Goal: Transaction & Acquisition: Purchase product/service

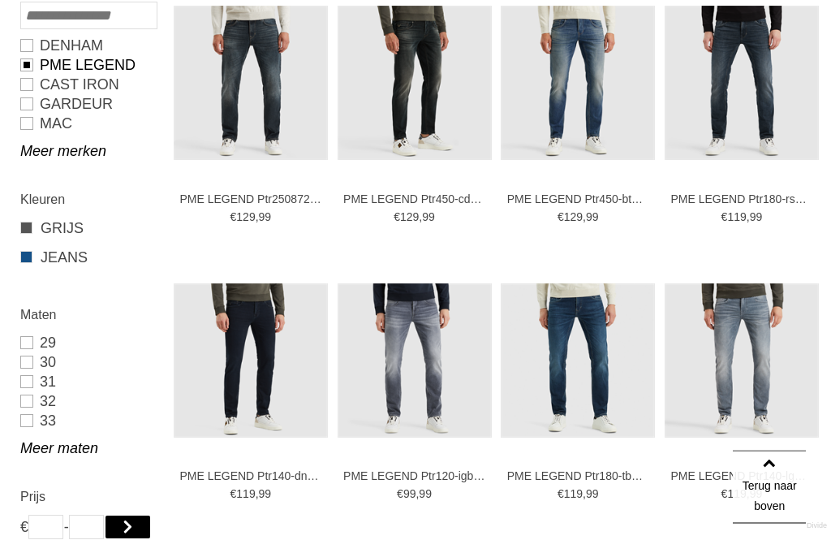
scroll to position [610, 0]
click at [0, 0] on link "31/32" at bounding box center [0, 0] width 0 height 0
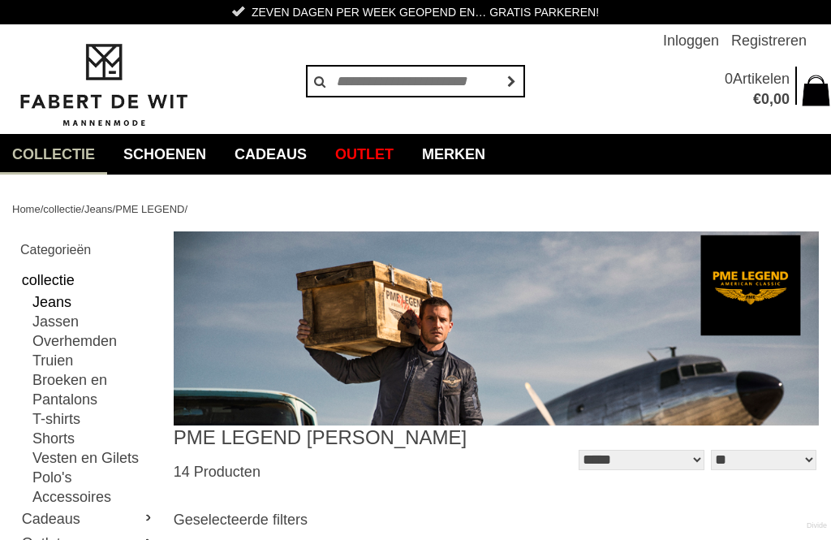
scroll to position [662, 0]
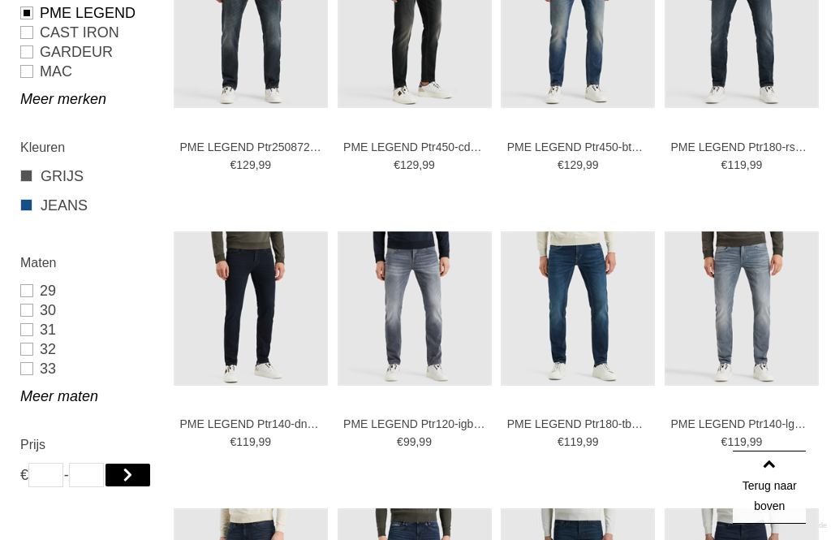
click at [0, 0] on img at bounding box center [0, 0] width 0 height 0
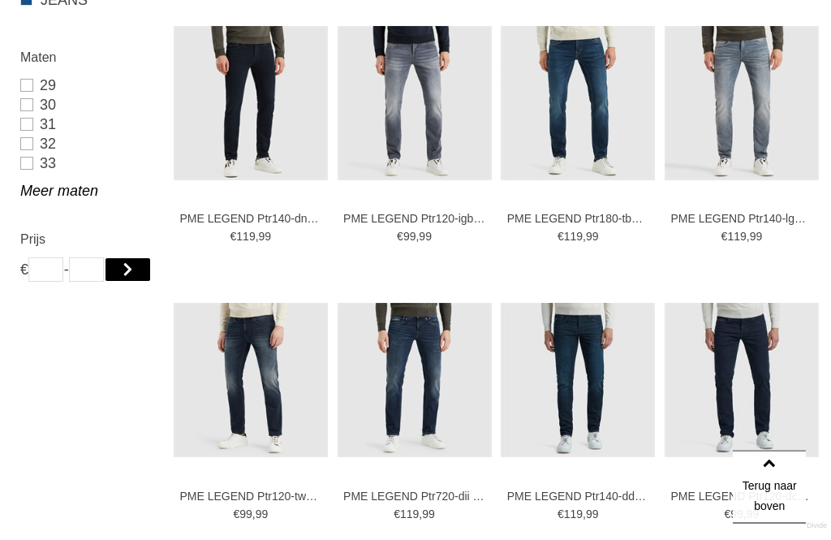
scroll to position [869, 0]
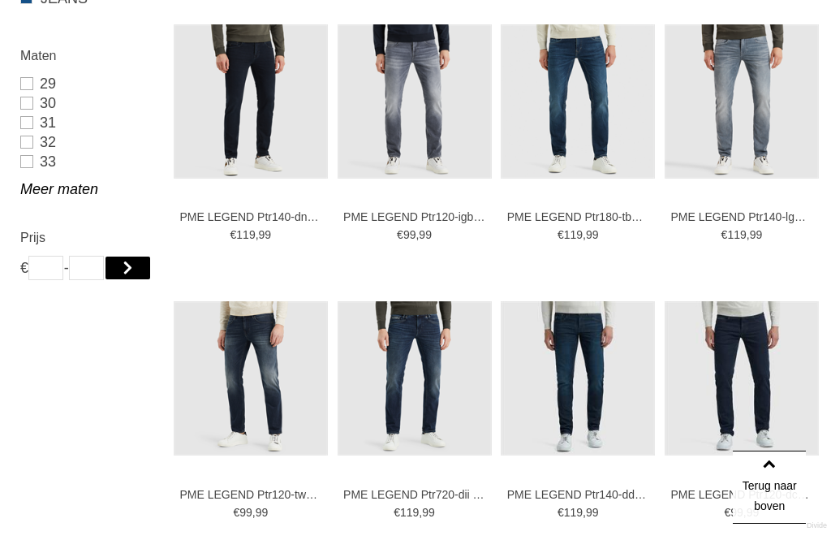
click at [0, 0] on img at bounding box center [0, 0] width 0 height 0
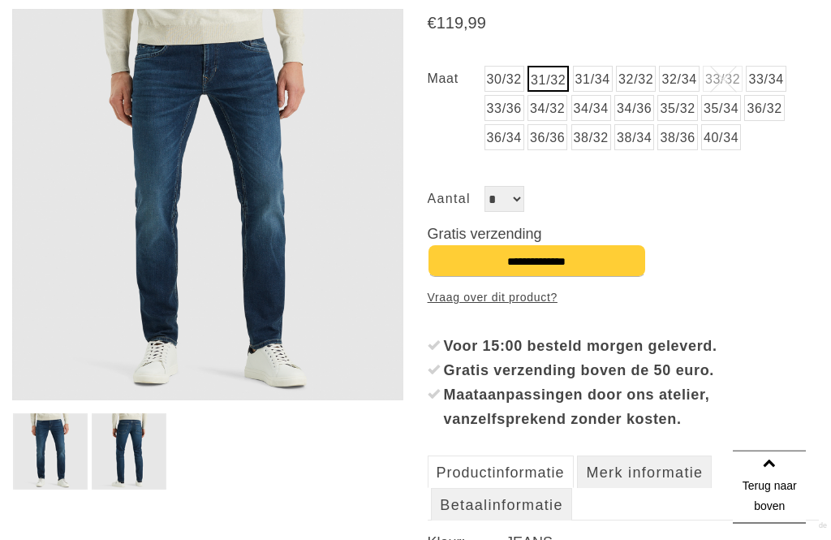
scroll to position [263, 0]
click at [131, 476] on img at bounding box center [129, 451] width 75 height 76
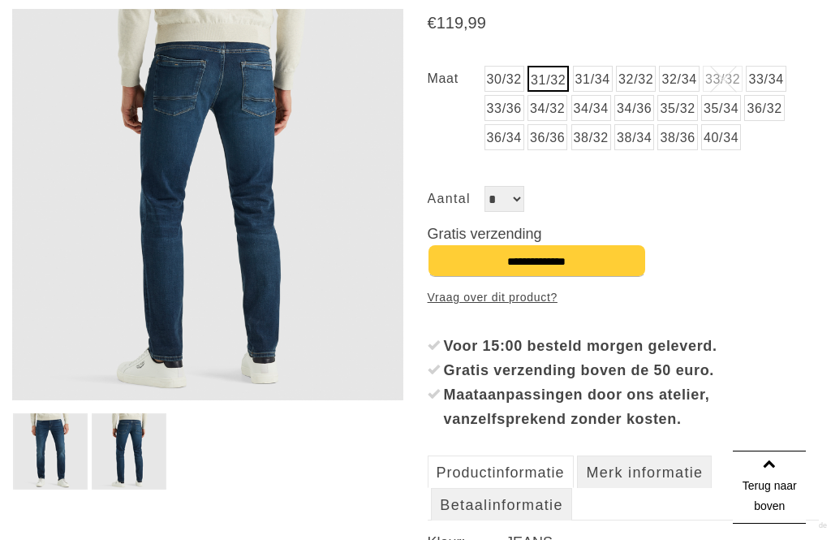
click at [41, 506] on article "PME LEGEND Ptr180-tbm Jeans €" at bounding box center [415, 301] width 806 height 658
click at [41, 459] on img at bounding box center [50, 451] width 75 height 76
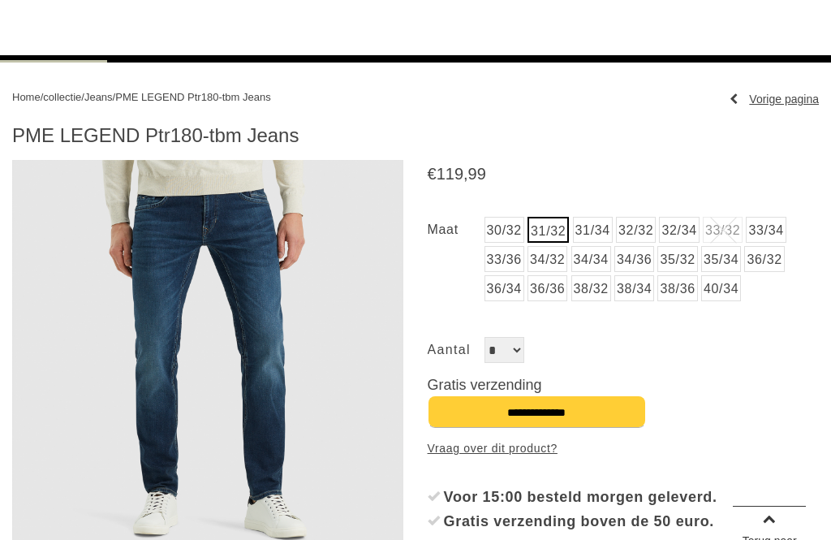
scroll to position [0, 0]
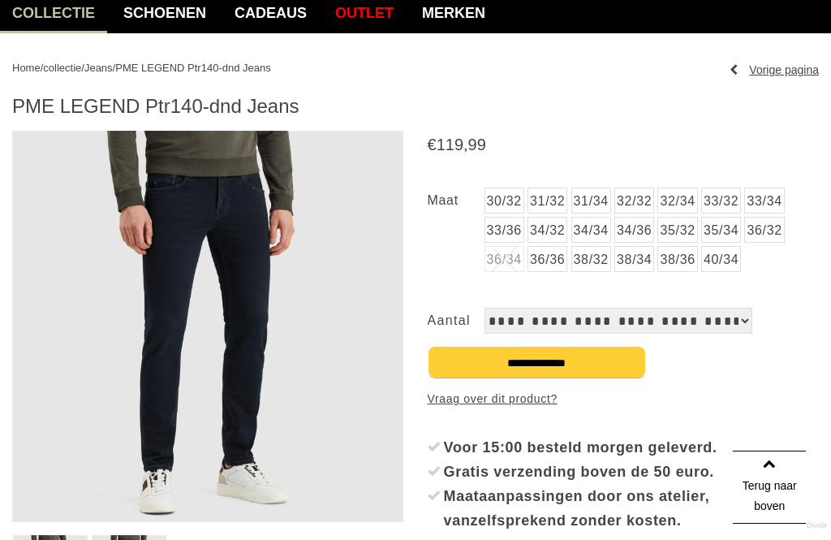
scroll to position [59, 0]
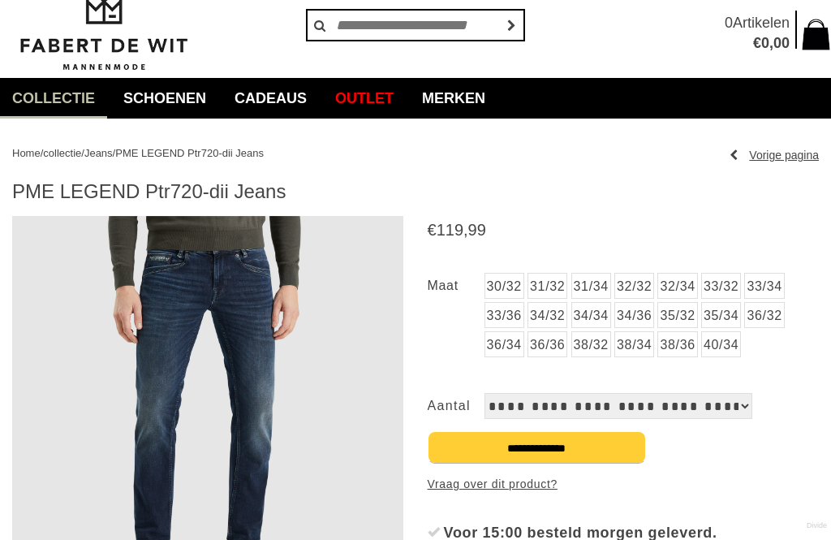
scroll to position [64, 0]
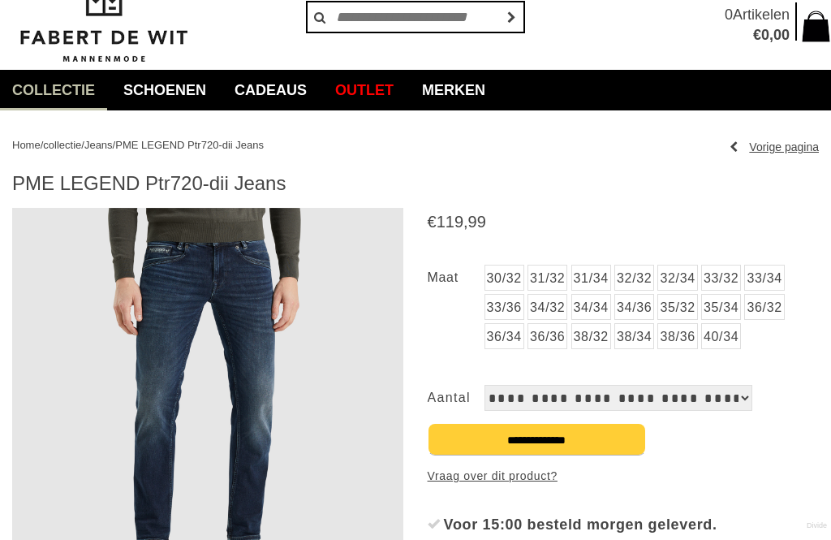
click at [735, 316] on link "35/34" at bounding box center [721, 307] width 40 height 26
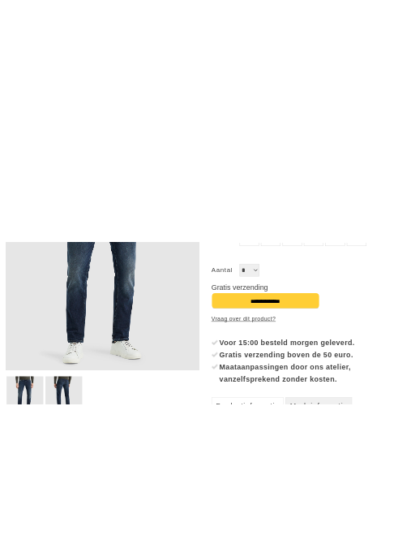
scroll to position [0, 0]
